Goal: Information Seeking & Learning: Learn about a topic

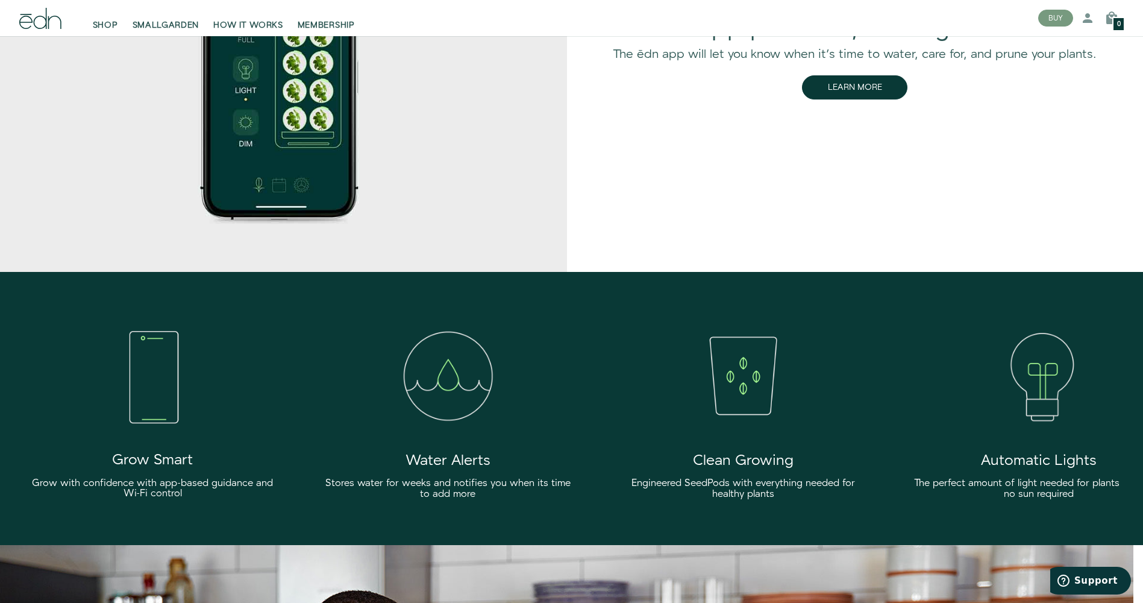
click at [557, 89] on img at bounding box center [278, 55] width 577 height 432
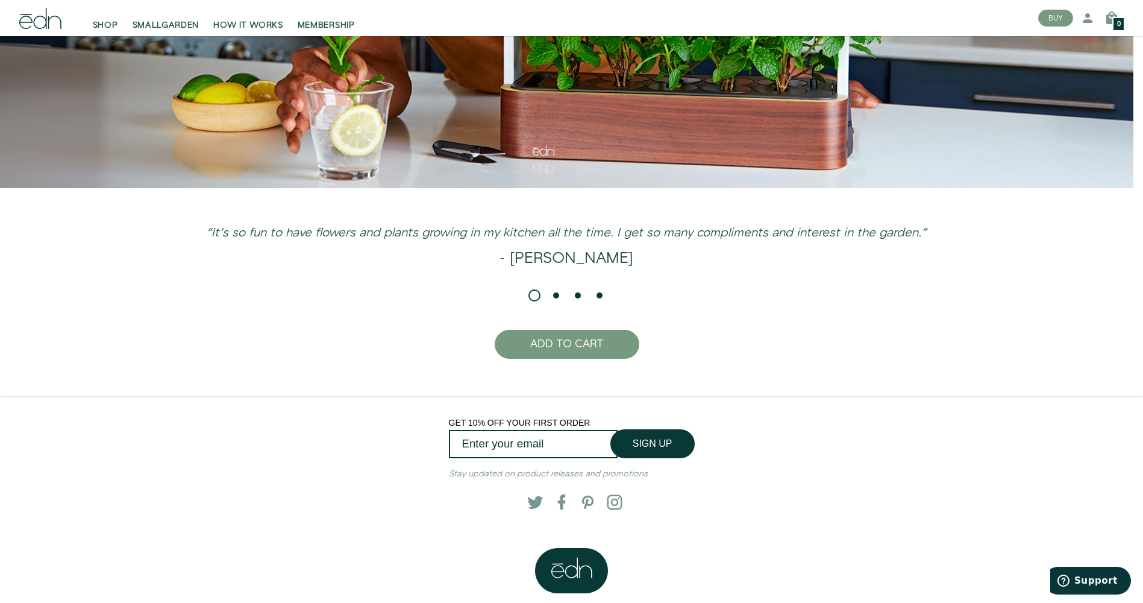
scroll to position [3204, 0]
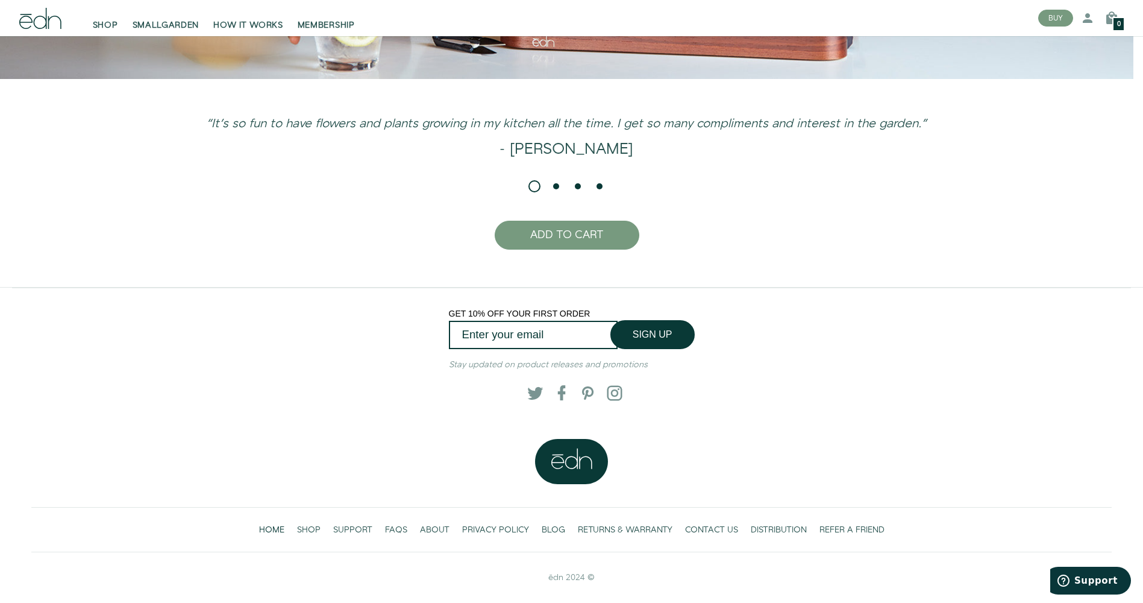
click at [444, 131] on h3 "“It's so fun to have flowers and plants growing in my kitchen all the time. I g…" at bounding box center [567, 123] width 876 height 13
click at [554, 187] on li "Page dot 2" at bounding box center [556, 186] width 12 height 12
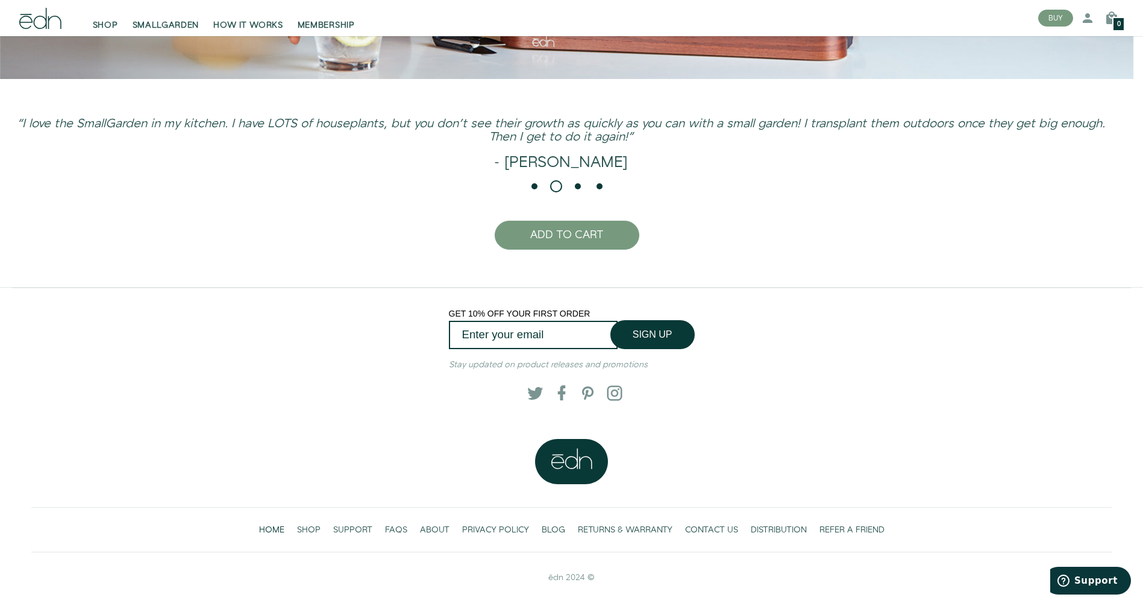
click at [576, 187] on li "Page dot 3" at bounding box center [578, 186] width 12 height 12
click at [594, 184] on li "Page dot 4" at bounding box center [600, 186] width 12 height 12
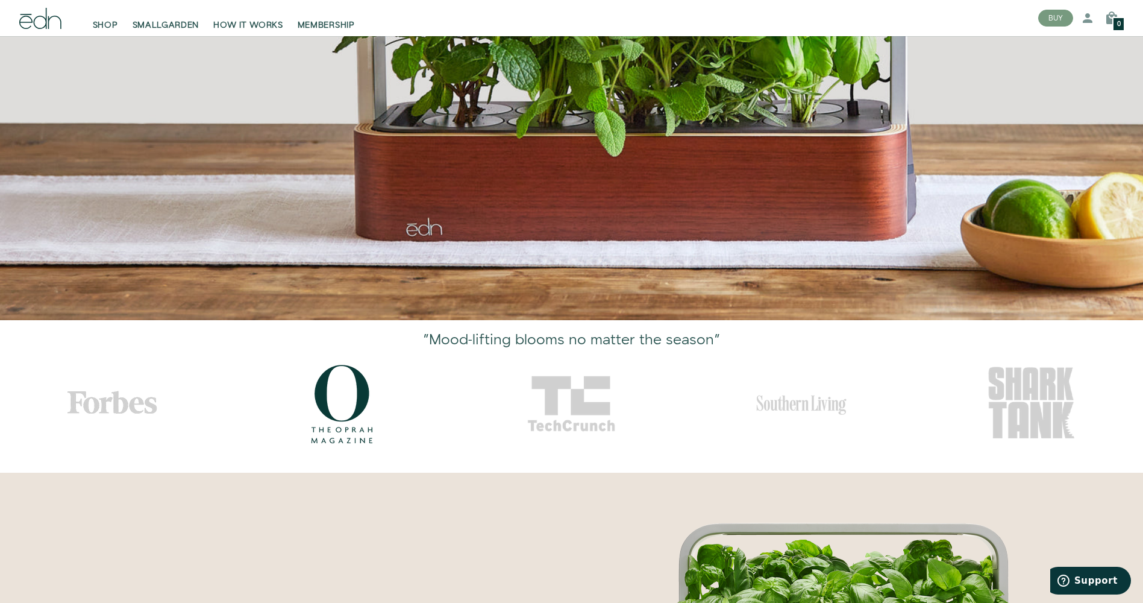
scroll to position [0, 0]
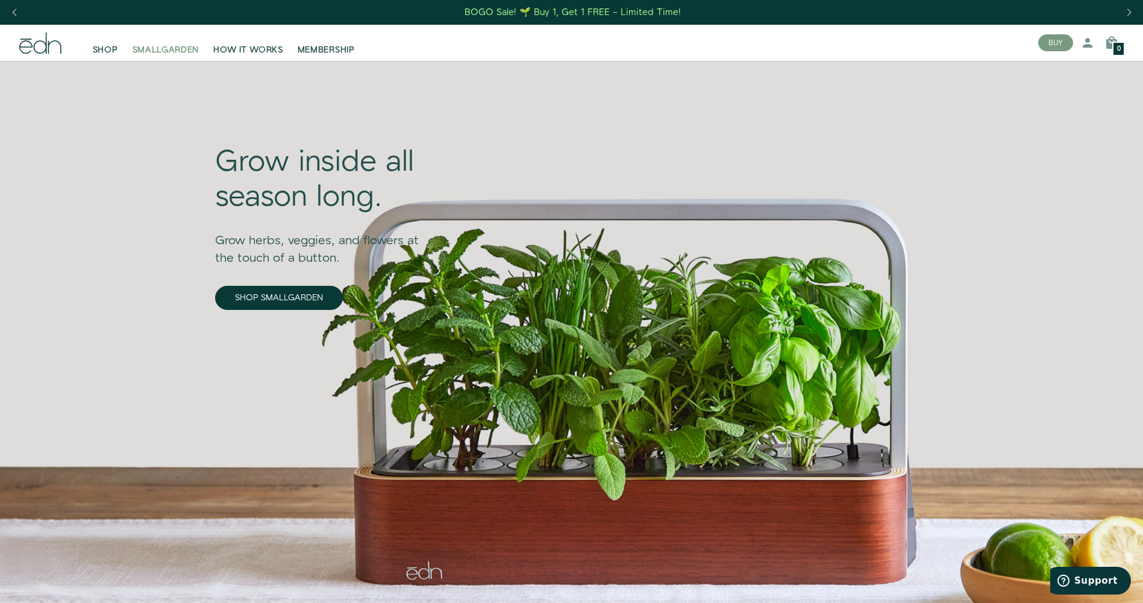
click at [157, 50] on span "SMALLGARDEN" at bounding box center [166, 50] width 67 height 12
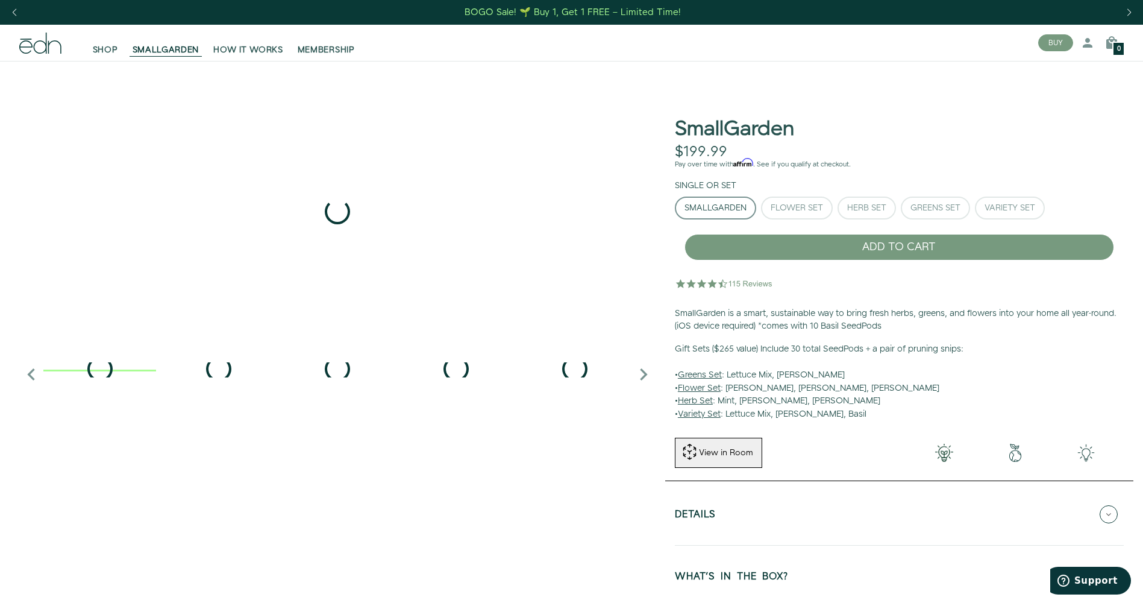
drag, startPoint x: 11, startPoint y: 34, endPoint x: 865, endPoint y: 419, distance: 936.9
click at [865, 419] on p "Gift Sets ($265 value) Include 30 total SeedPods + a pair of pruning snips: • G…" at bounding box center [899, 382] width 449 height 78
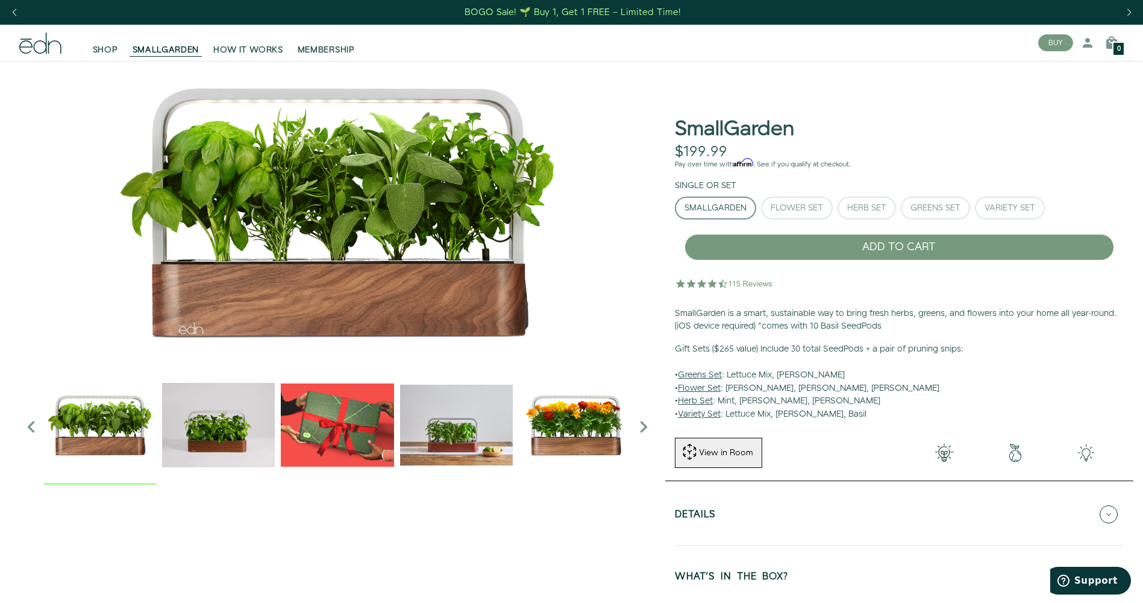
click at [360, 415] on img "3 / 6" at bounding box center [337, 424] width 113 height 113
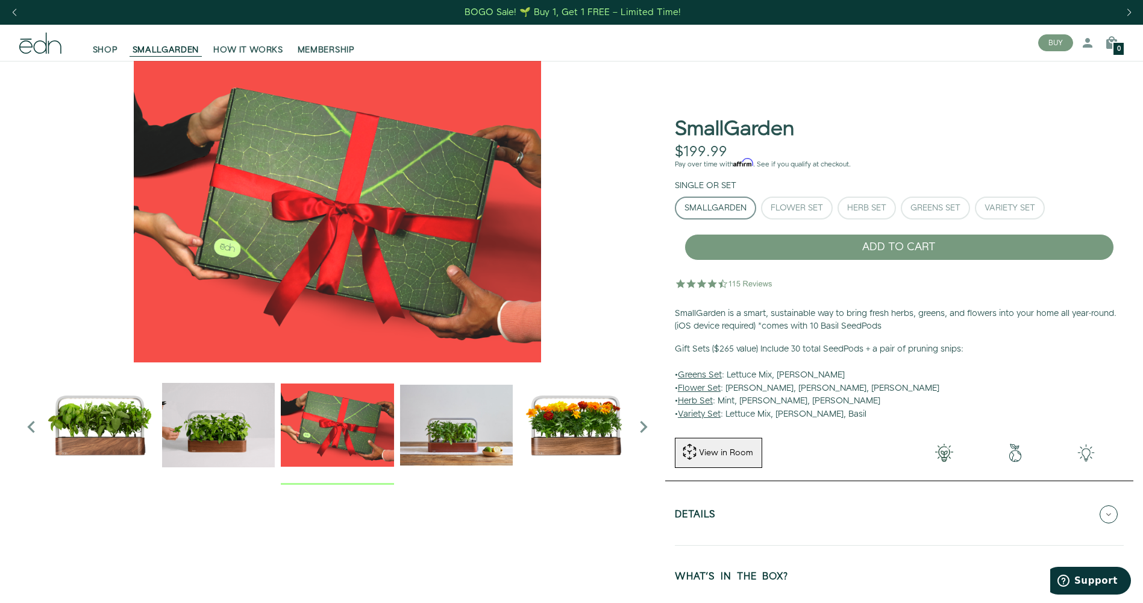
click at [418, 417] on img "4 / 6" at bounding box center [456, 424] width 113 height 113
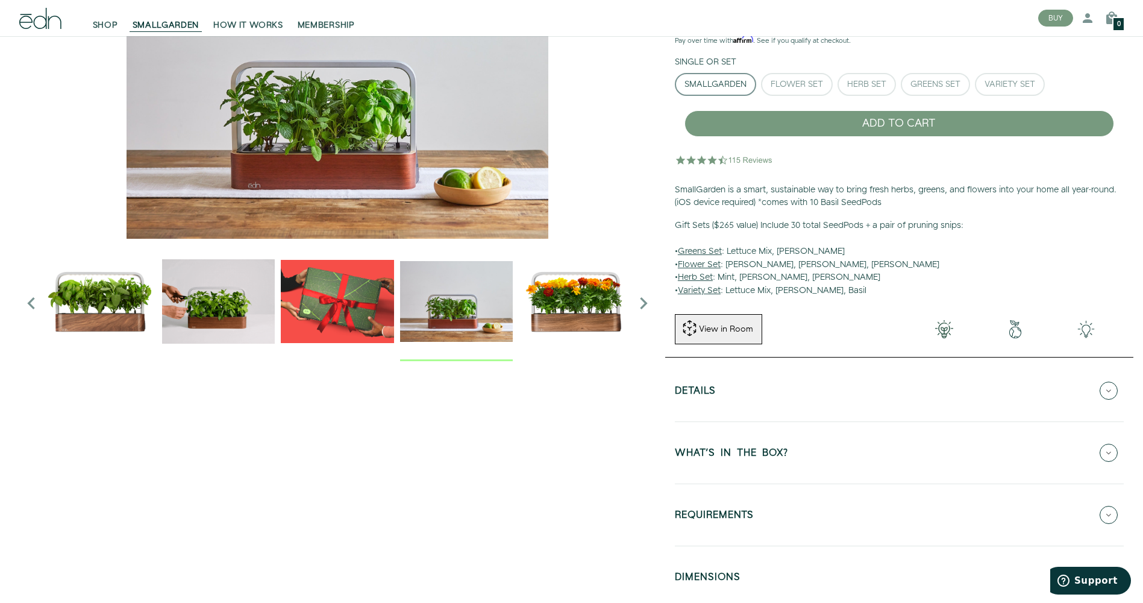
scroll to position [241, 0]
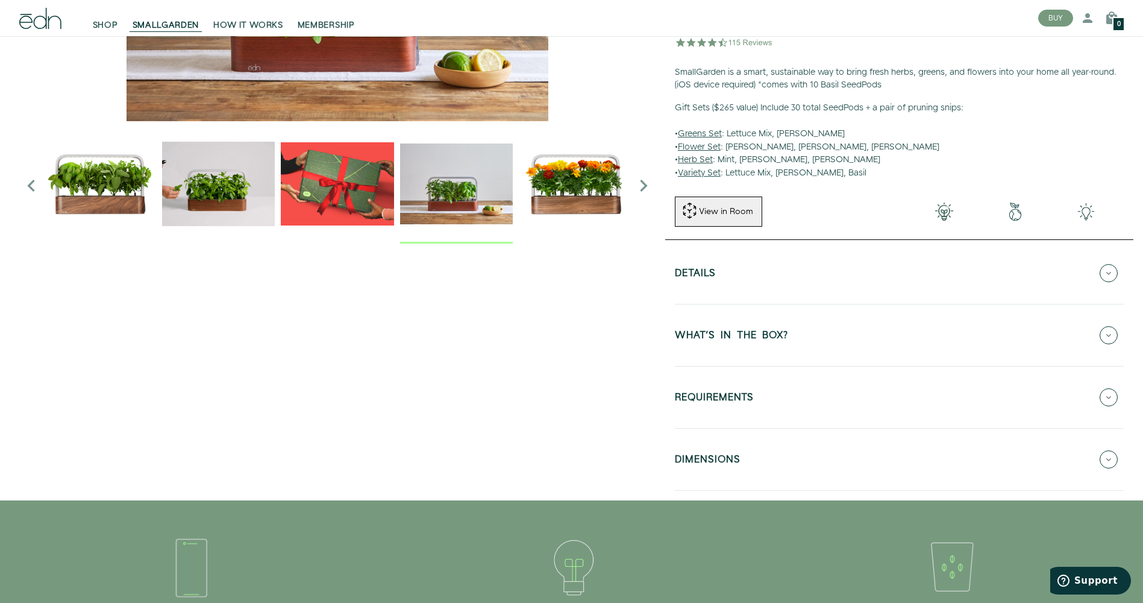
click at [122, 304] on div at bounding box center [338, 157] width 656 height 675
